Goal: Find specific fact: Find specific fact

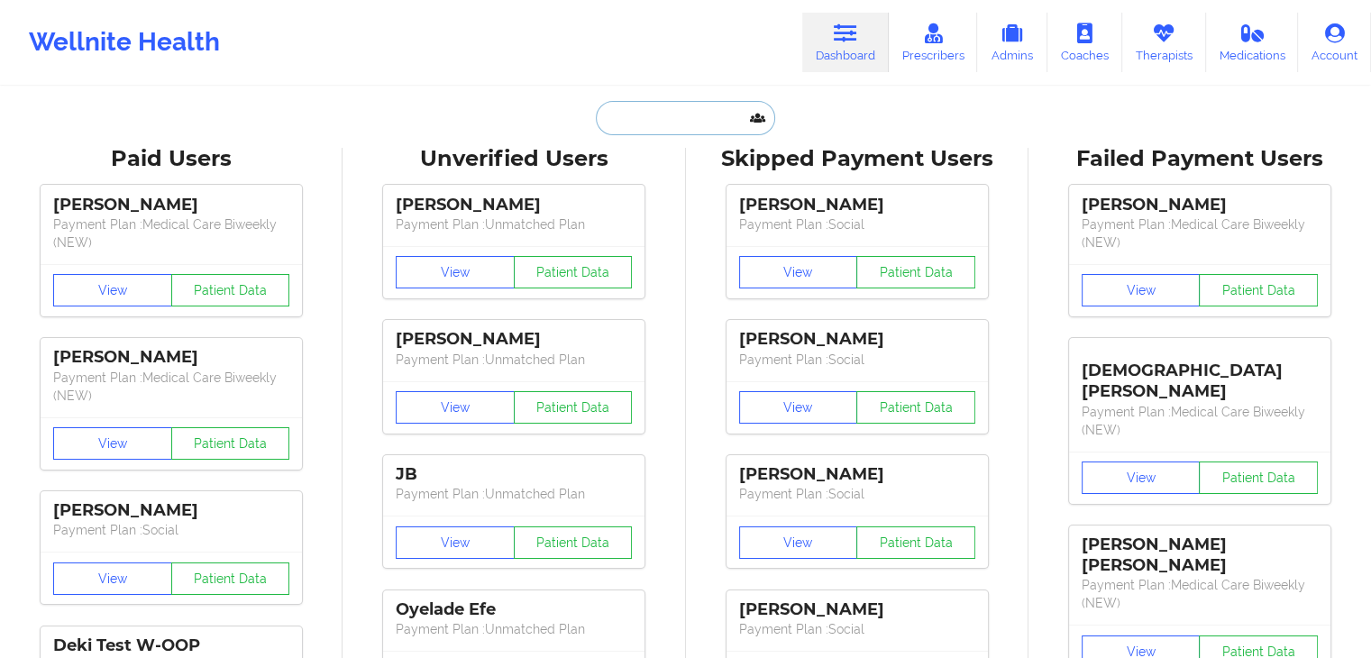
click at [665, 118] on input "text" at bounding box center [685, 118] width 178 height 34
paste input "[PERSON_NAME]"
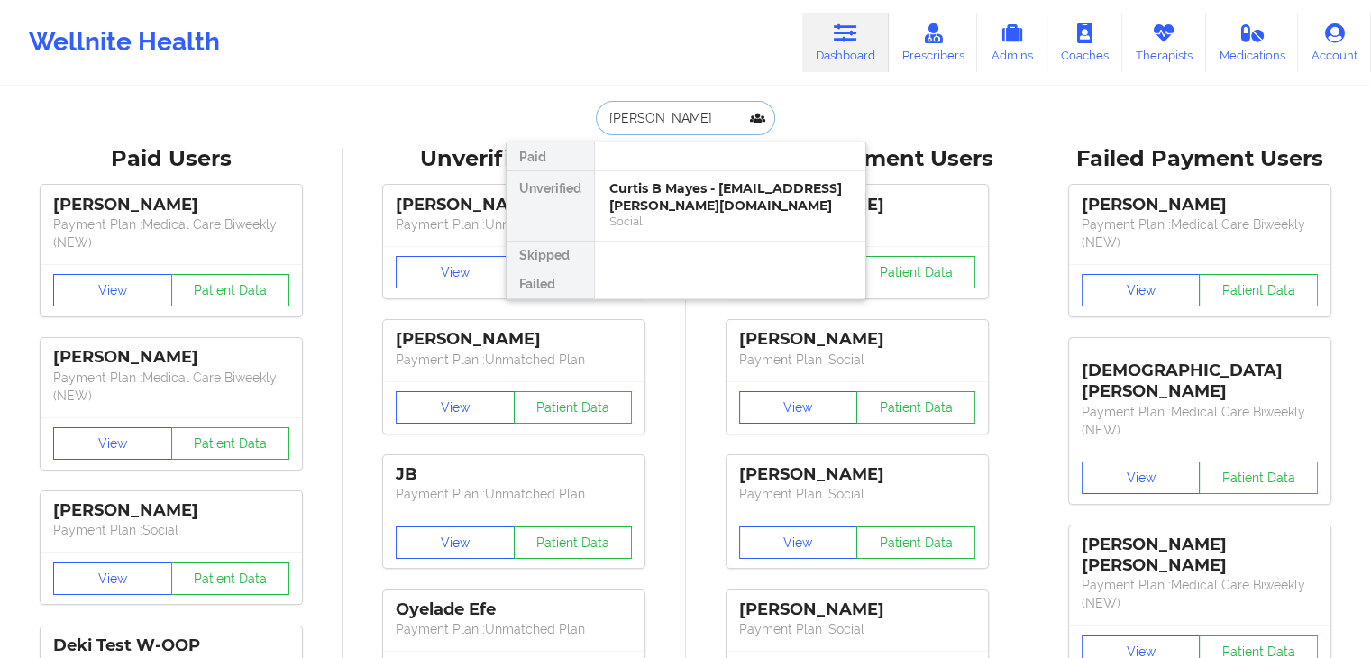
type input "[PERSON_NAME]"
click at [780, 219] on div "Social" at bounding box center [730, 221] width 242 height 15
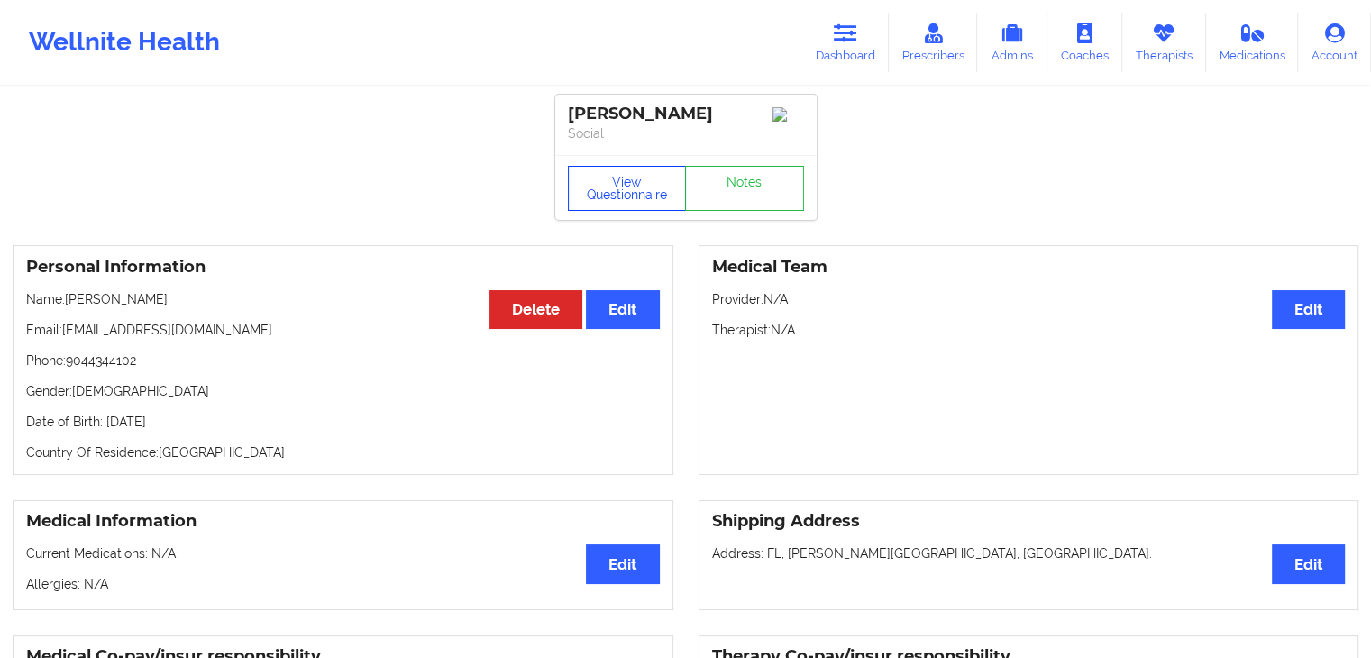
click at [642, 178] on button "View Questionnaire" at bounding box center [627, 188] width 119 height 45
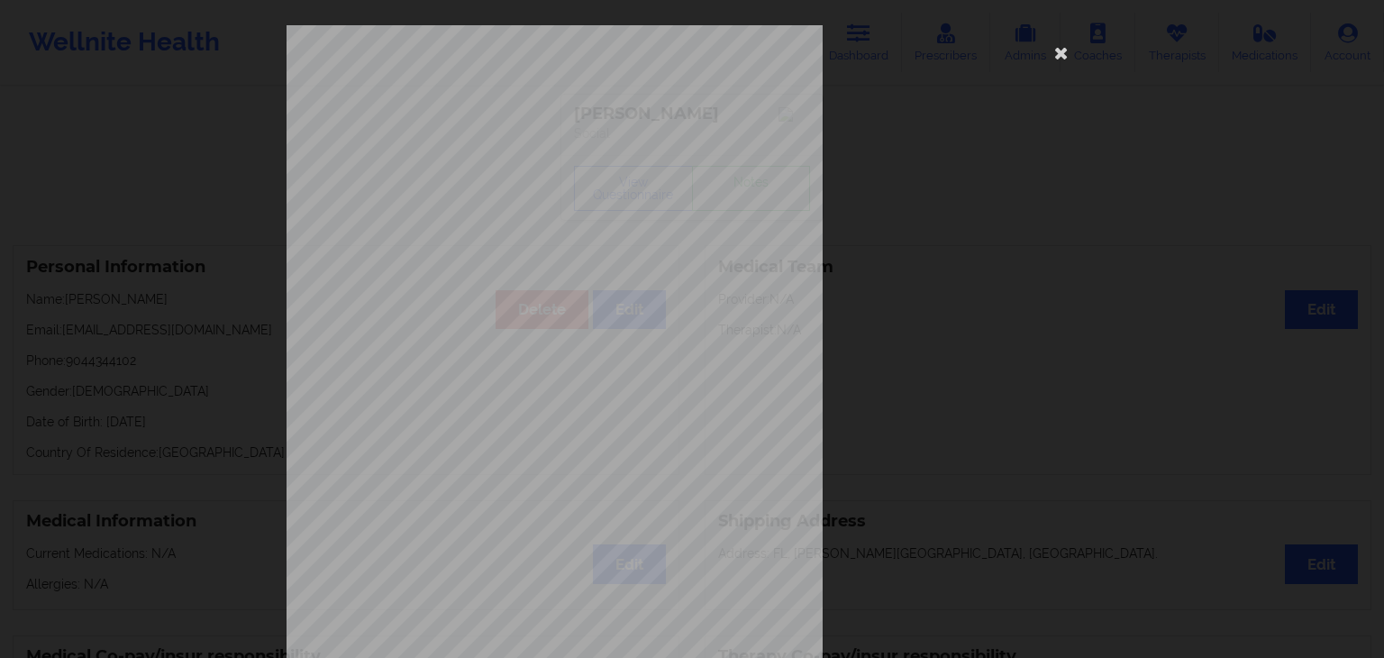
drag, startPoint x: 1058, startPoint y: 58, endPoint x: 871, endPoint y: 155, distance: 211.2
click at [1056, 58] on icon at bounding box center [1061, 52] width 29 height 29
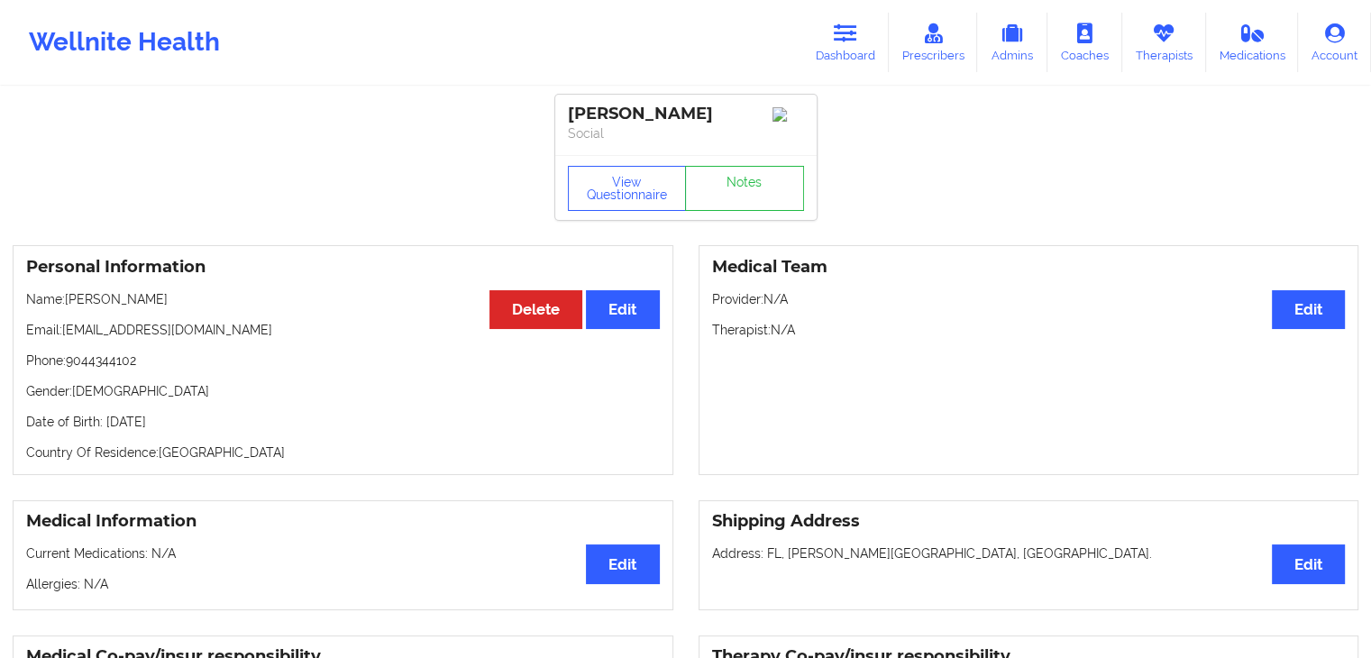
drag, startPoint x: 221, startPoint y: 425, endPoint x: 194, endPoint y: 426, distance: 27.0
click at [194, 426] on p "Date of Birth: [DEMOGRAPHIC_DATA]" at bounding box center [343, 422] width 634 height 18
copy p "1969"
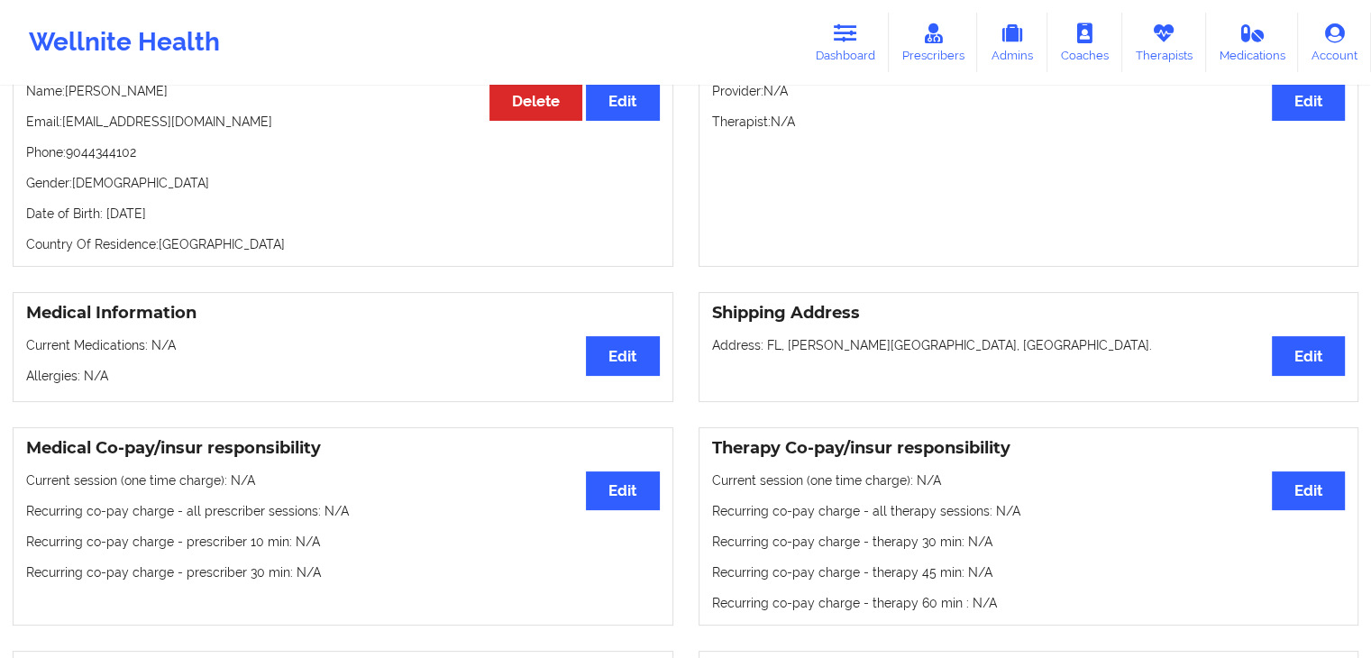
scroll to position [90, 0]
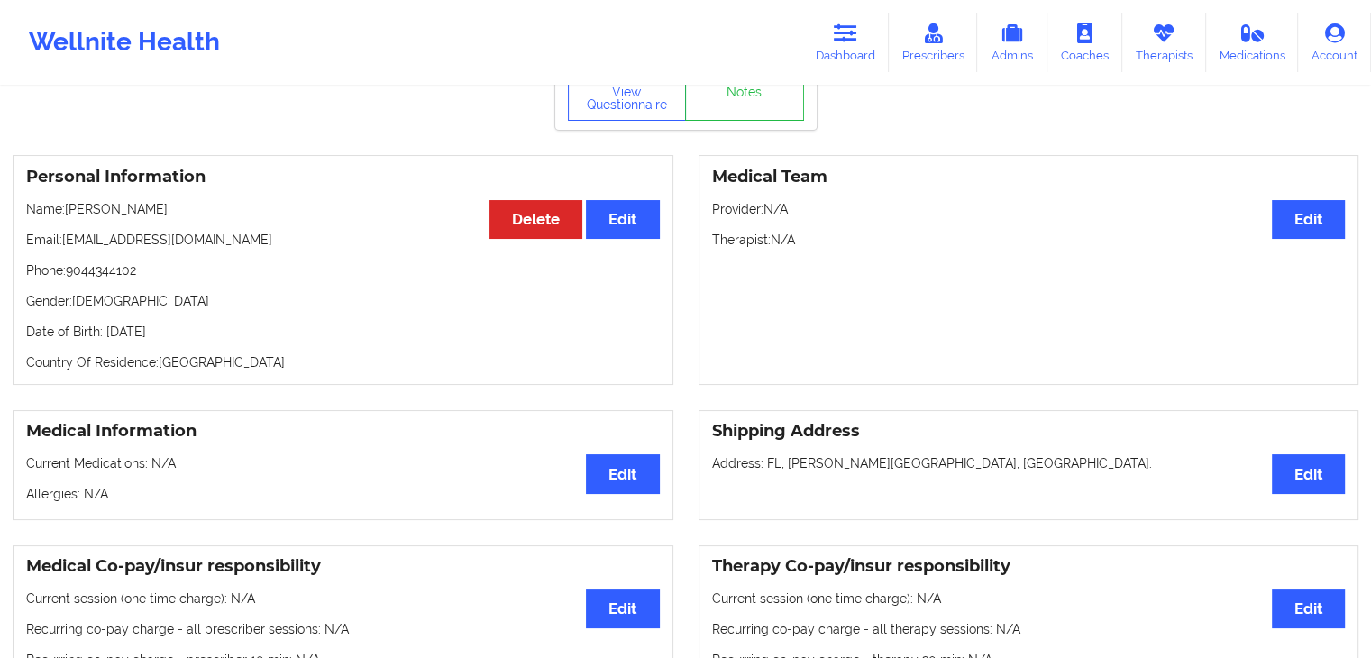
click at [229, 327] on p "Date of Birth: [DEMOGRAPHIC_DATA]" at bounding box center [343, 332] width 634 height 18
drag, startPoint x: 237, startPoint y: 337, endPoint x: 102, endPoint y: 335, distance: 135.2
click at [102, 335] on p "Date of Birth: [DEMOGRAPHIC_DATA]" at bounding box center [343, 332] width 634 height 18
copy p "[DATE]"
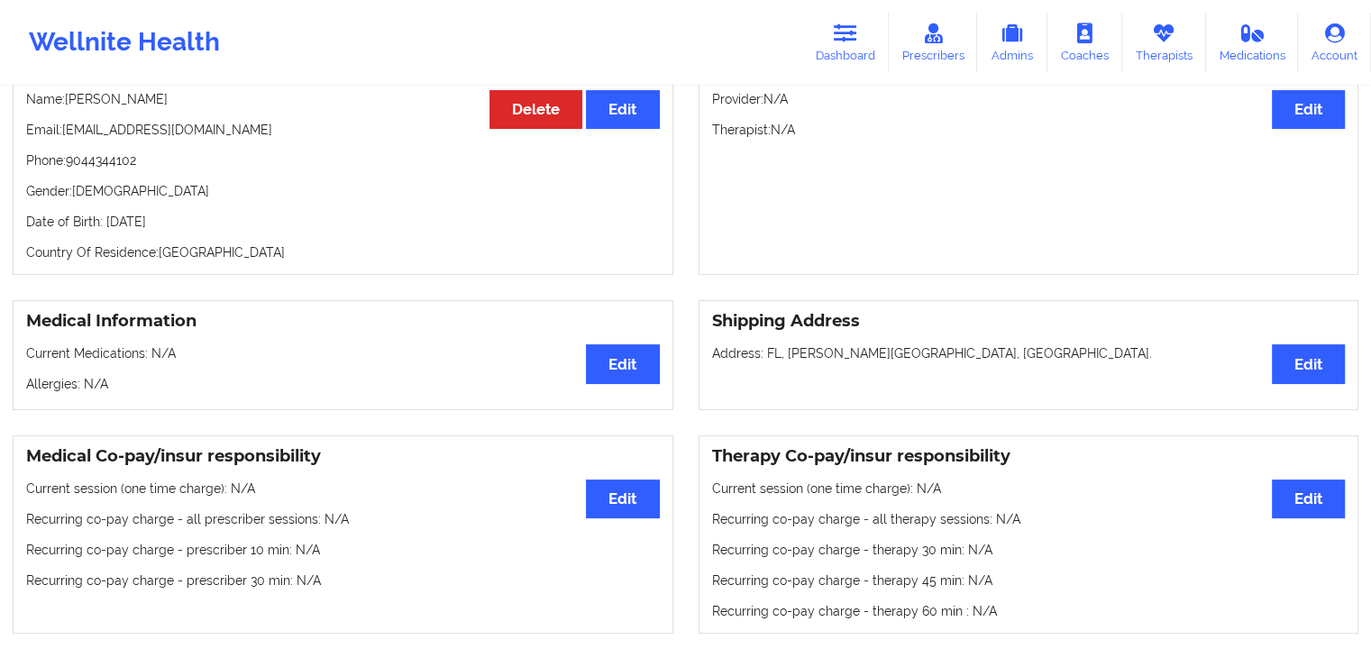
scroll to position [180, 0]
